Goal: Find specific page/section: Find specific page/section

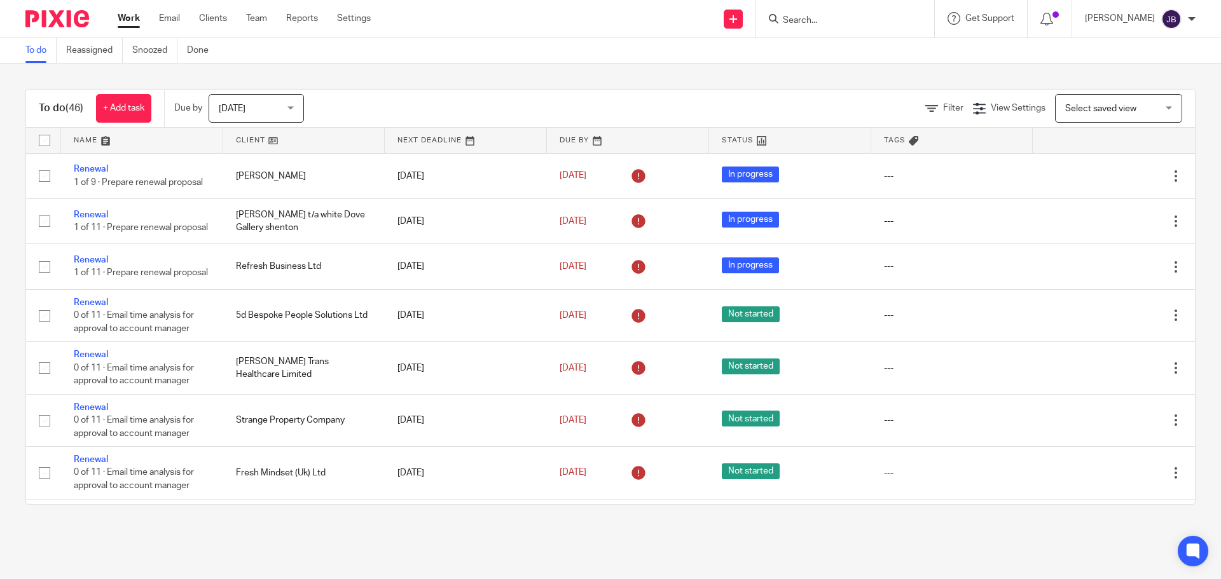
click at [835, 11] on form at bounding box center [848, 19] width 135 height 16
click at [804, 18] on input "Search" at bounding box center [838, 20] width 114 height 11
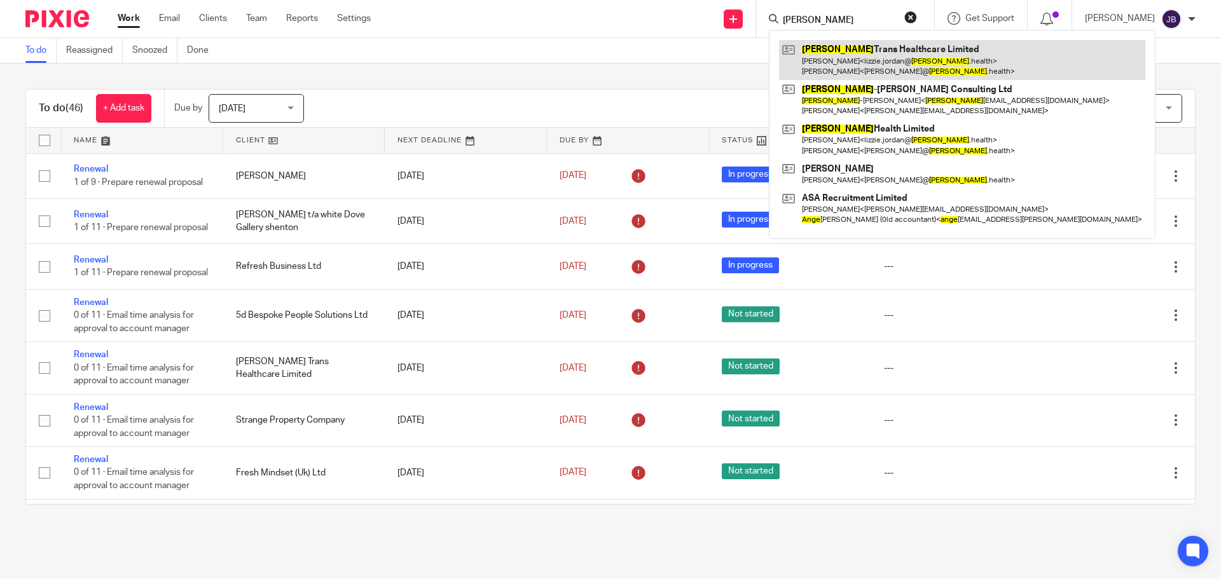
type input "anne"
click at [891, 57] on link at bounding box center [962, 59] width 366 height 39
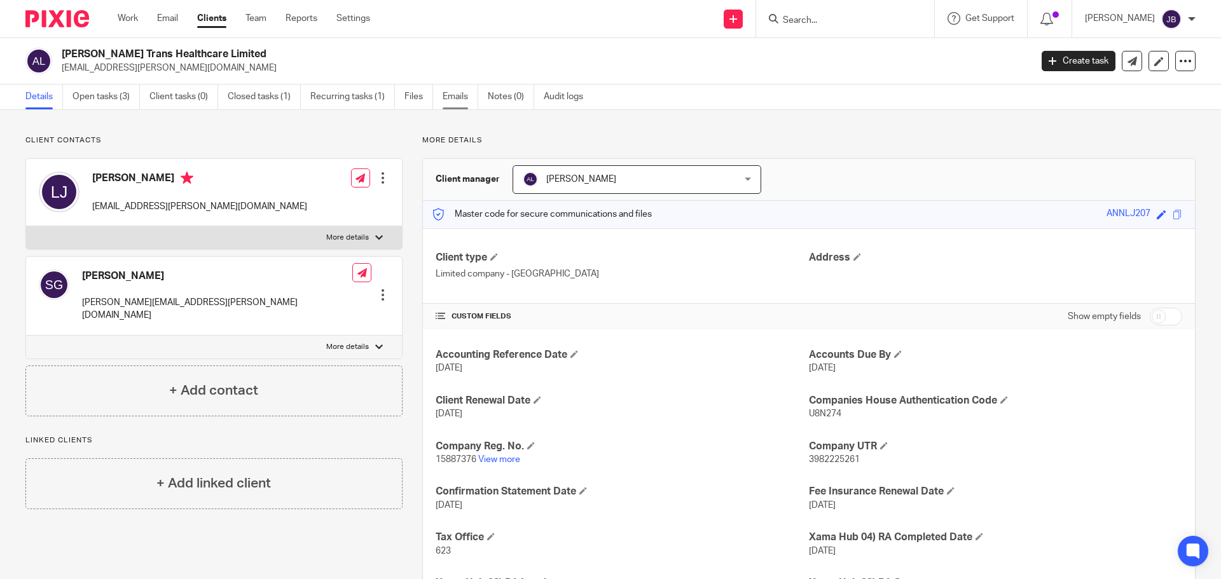
click at [456, 96] on link "Emails" at bounding box center [460, 97] width 36 height 25
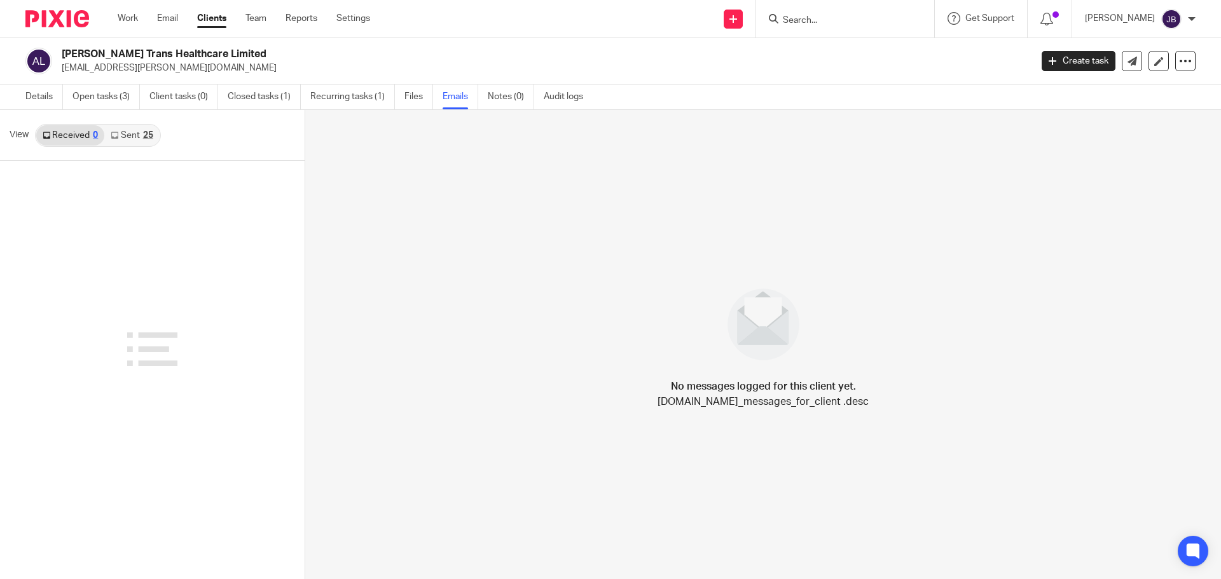
click at [130, 137] on link "Sent 25" at bounding box center [131, 135] width 55 height 20
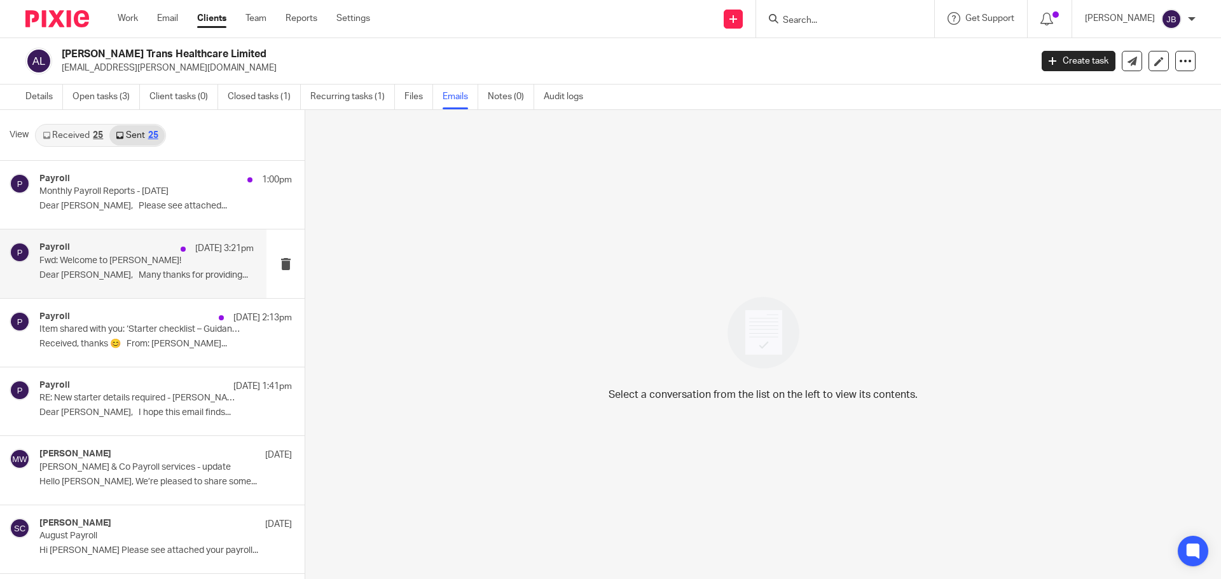
scroll to position [2, 0]
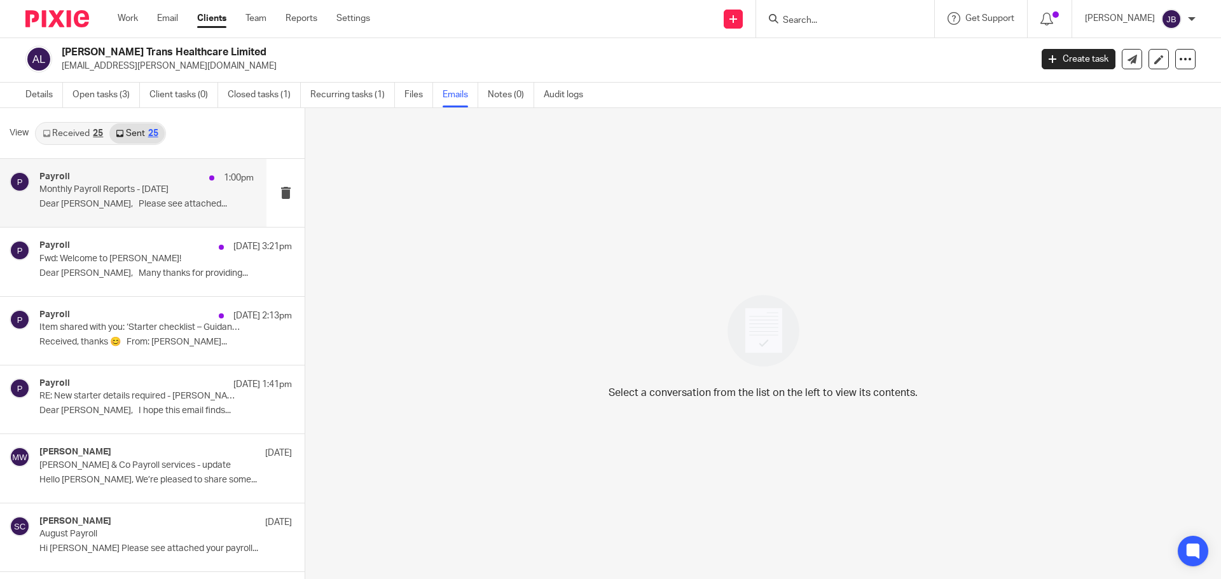
click at [115, 196] on div "Payroll 1:00pm Monthly Payroll Reports - September 2025 Dear Lizzie, Please see…" at bounding box center [146, 193] width 214 height 43
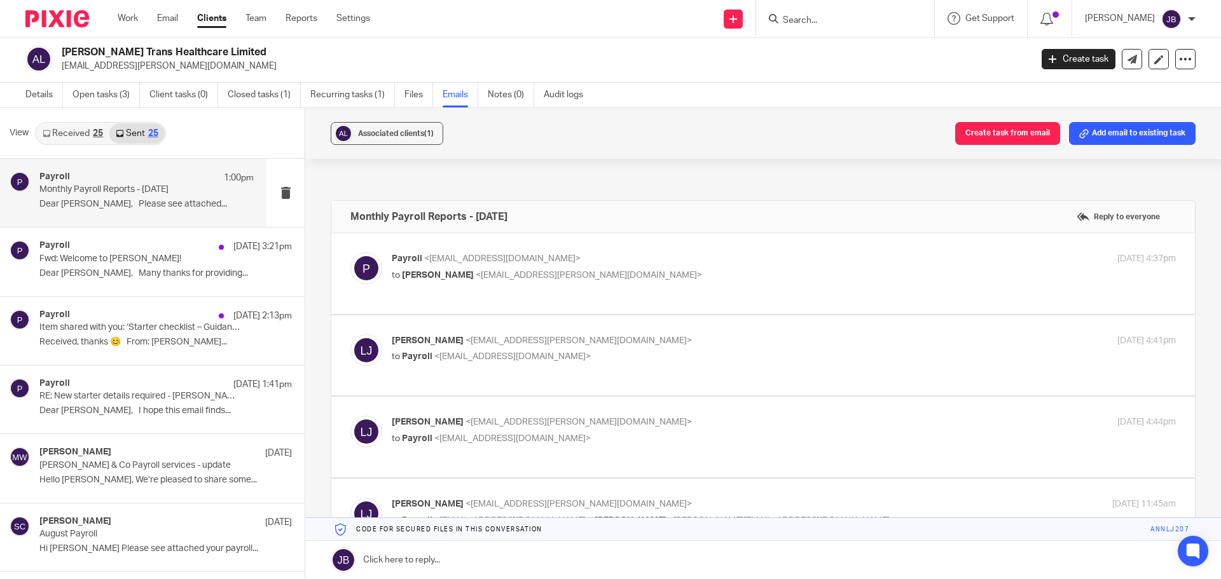
scroll to position [191, 0]
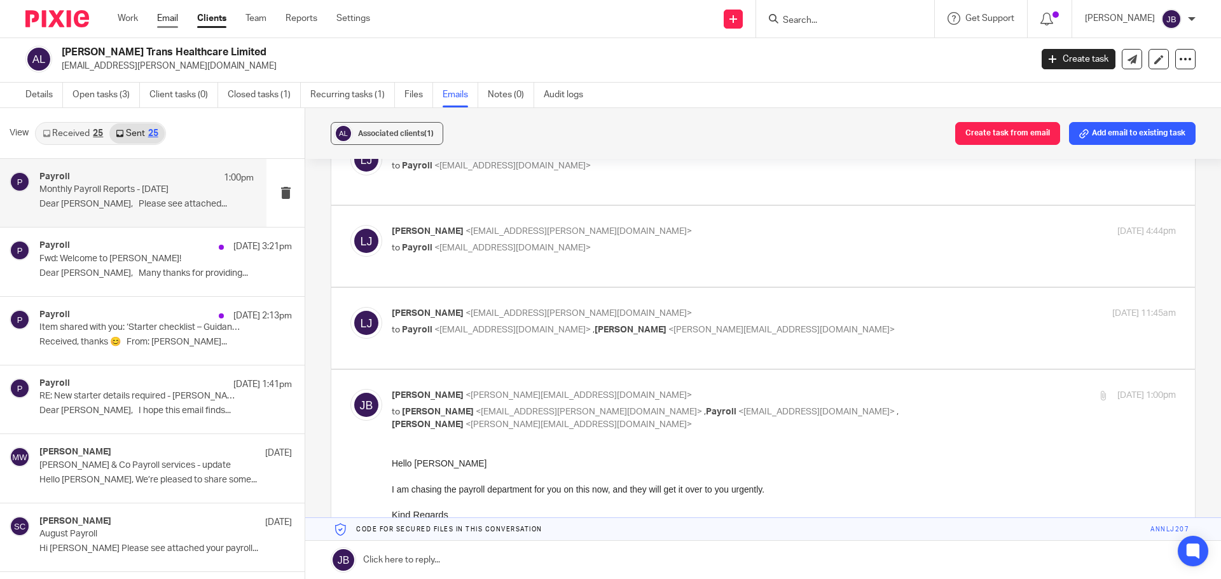
drag, startPoint x: 127, startPoint y: 18, endPoint x: 163, endPoint y: 18, distance: 36.9
click at [127, 18] on link "Work" at bounding box center [128, 18] width 20 height 13
